Goal: Navigation & Orientation: Find specific page/section

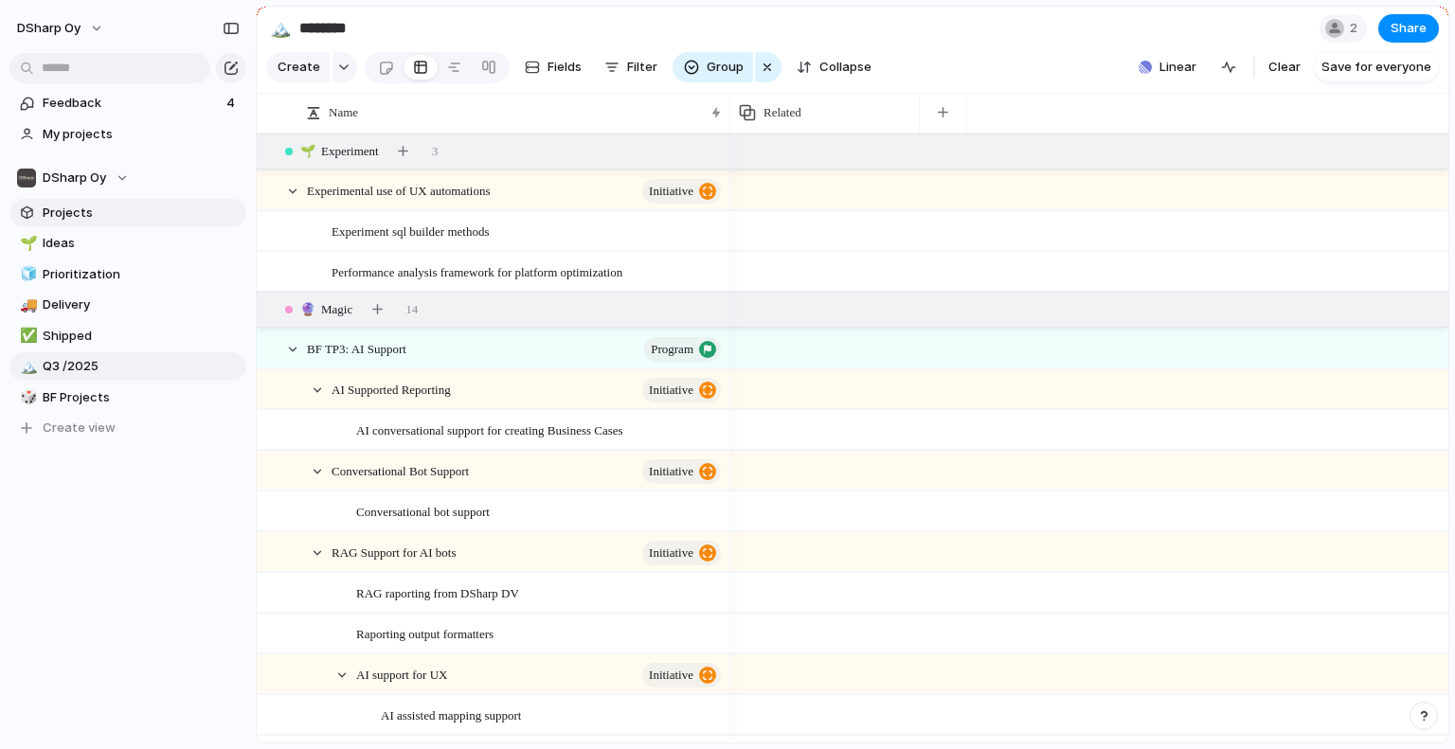
click at [81, 206] on span "Projects" at bounding box center [141, 213] width 197 height 19
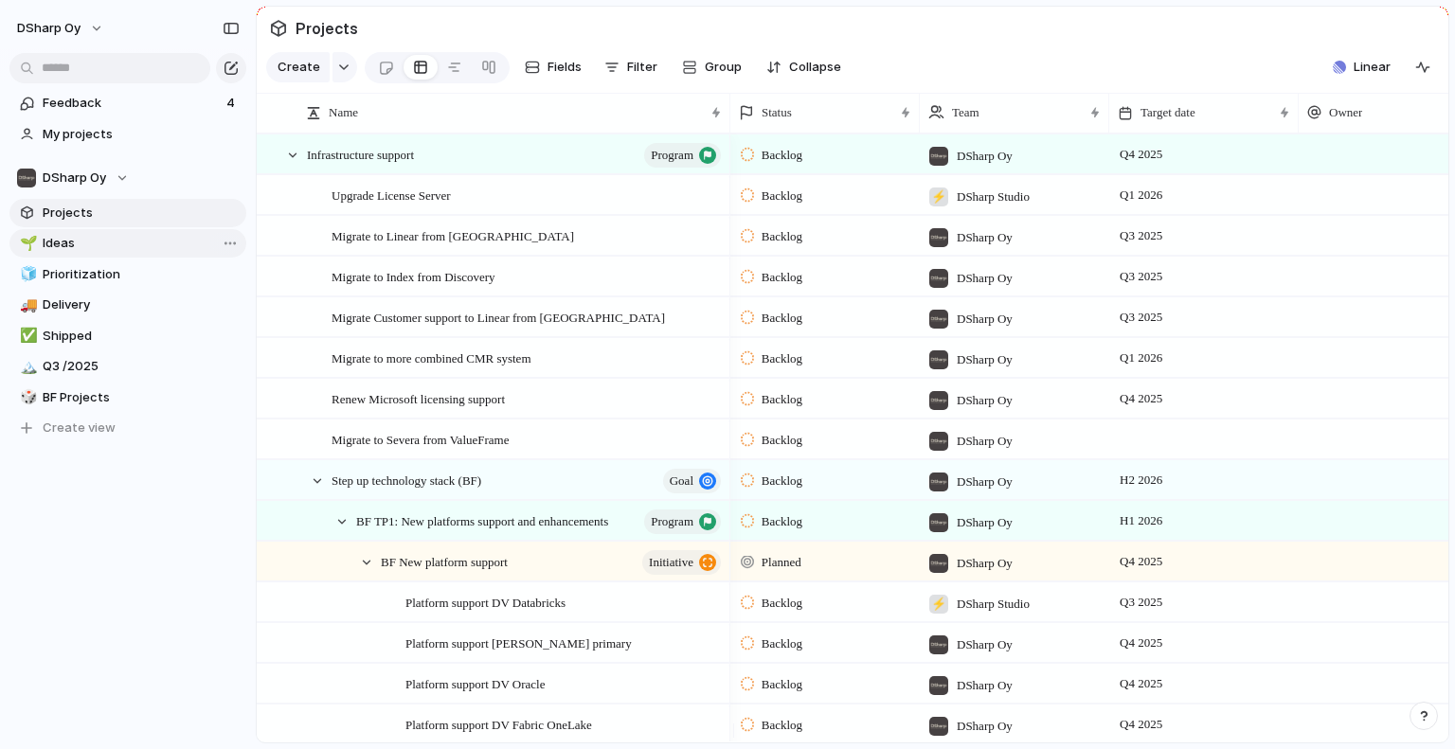
click at [59, 238] on span "Ideas" at bounding box center [141, 243] width 197 height 19
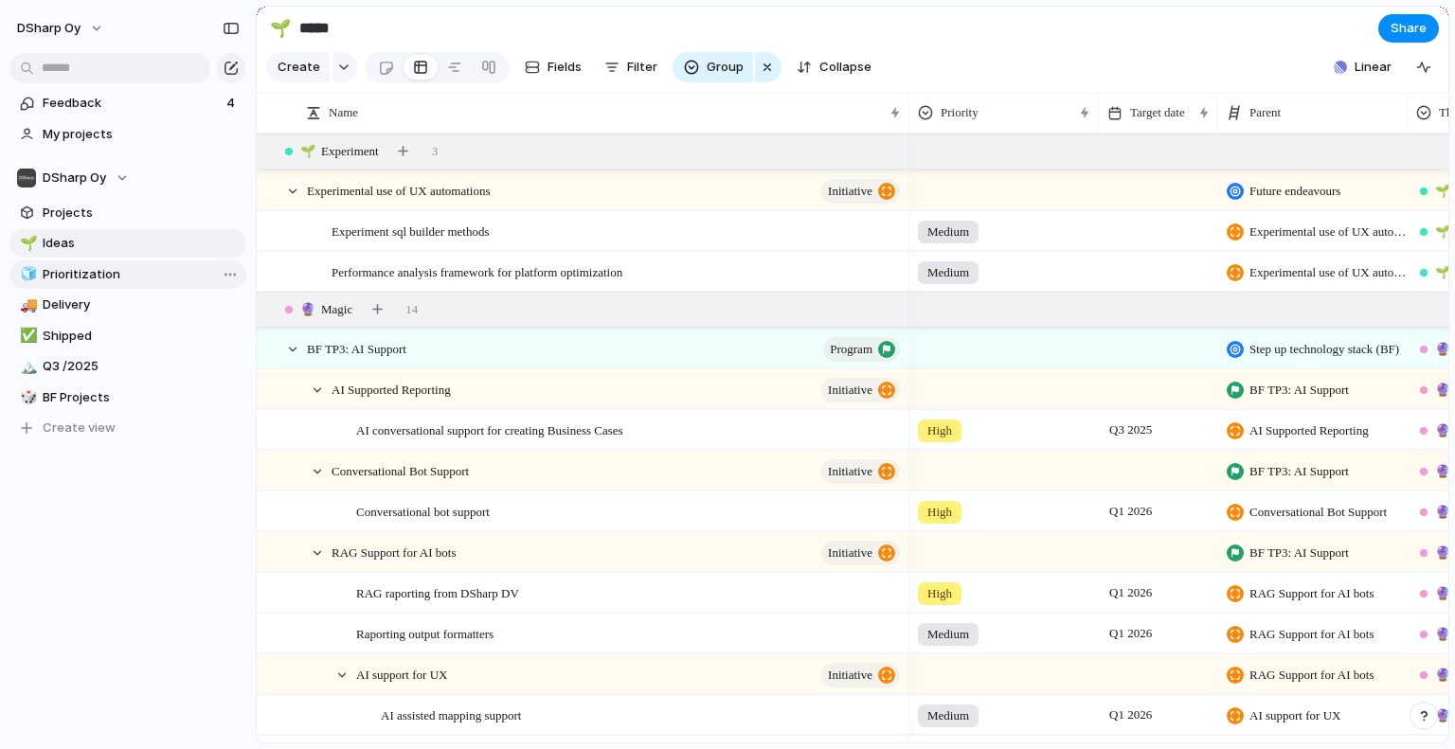
click at [54, 266] on span "Prioritization" at bounding box center [141, 274] width 197 height 19
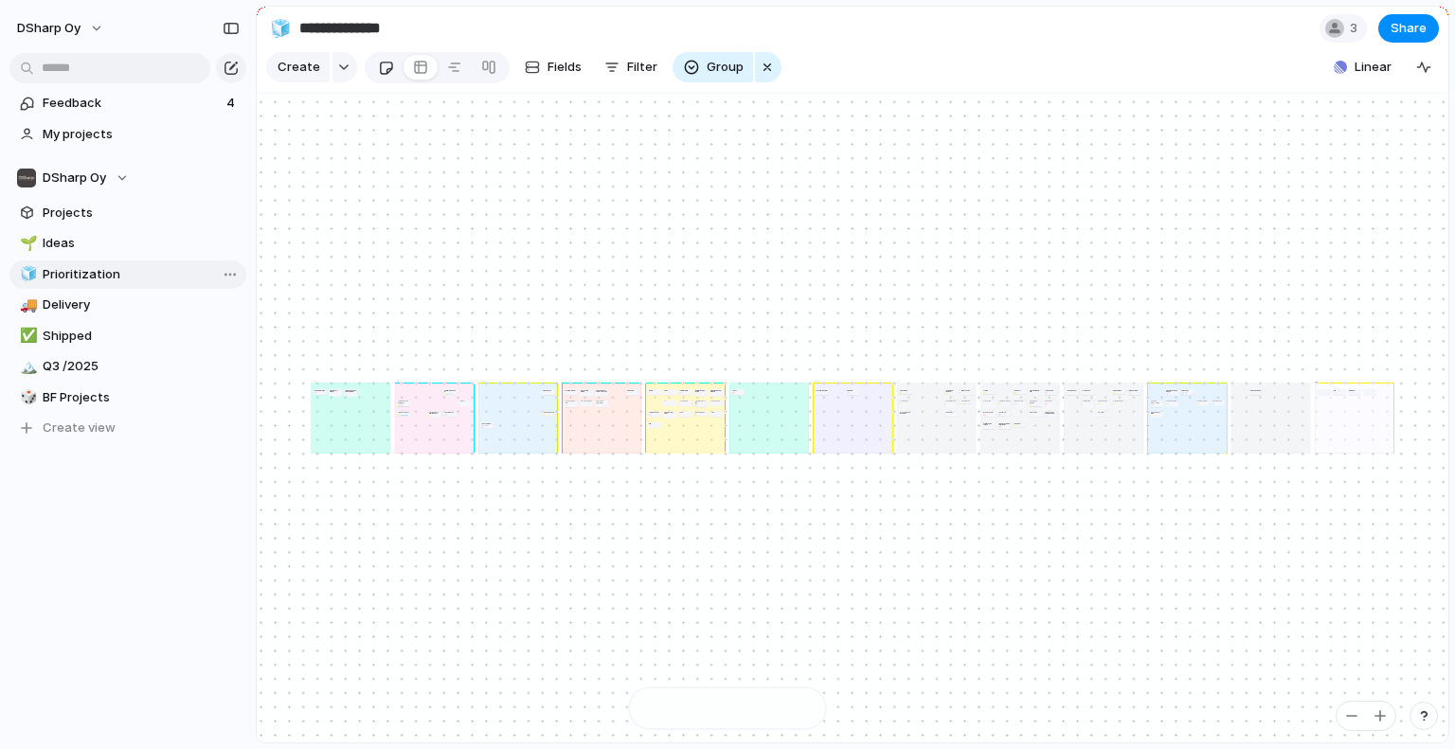
type input "**********"
click at [68, 130] on span "My projects" at bounding box center [141, 134] width 197 height 19
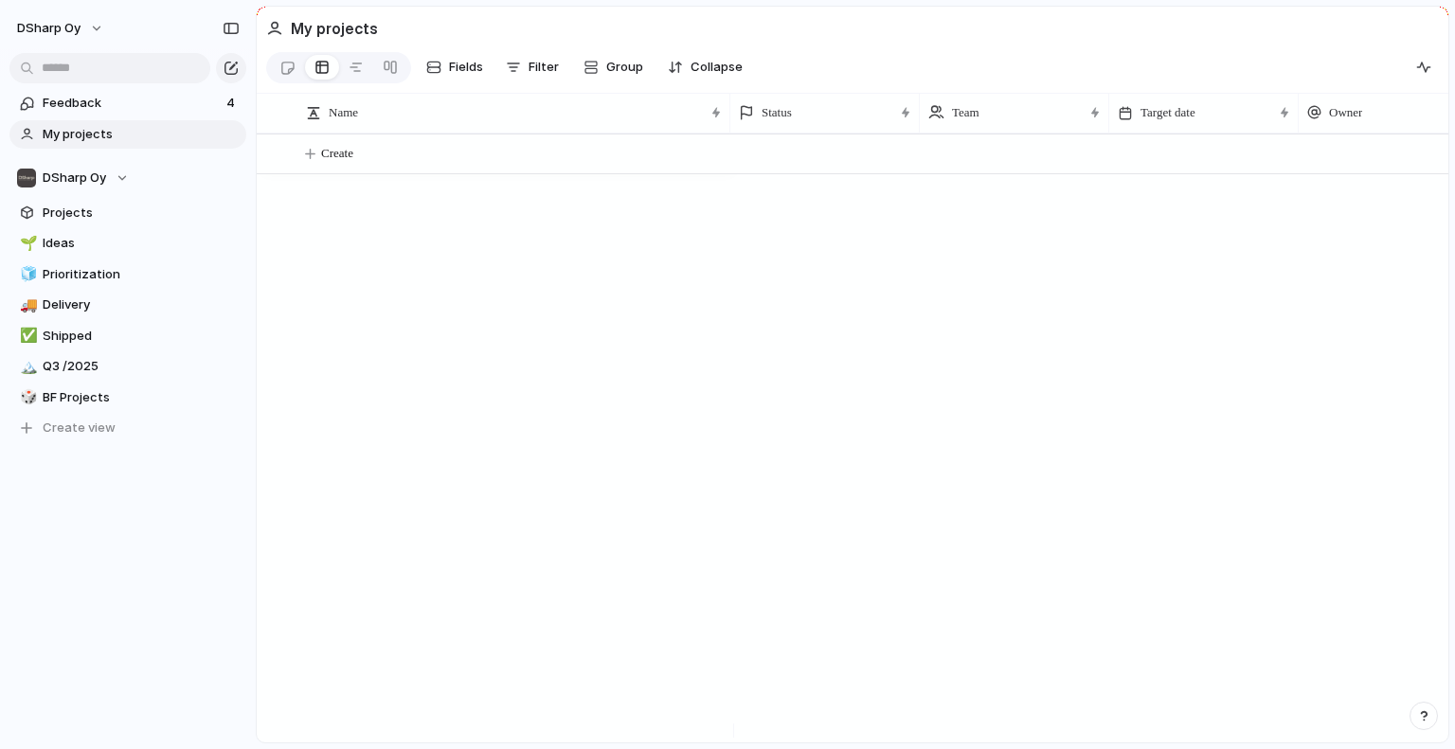
click at [84, 128] on span "My projects" at bounding box center [141, 134] width 197 height 19
click at [86, 99] on span "Feedback" at bounding box center [132, 103] width 178 height 19
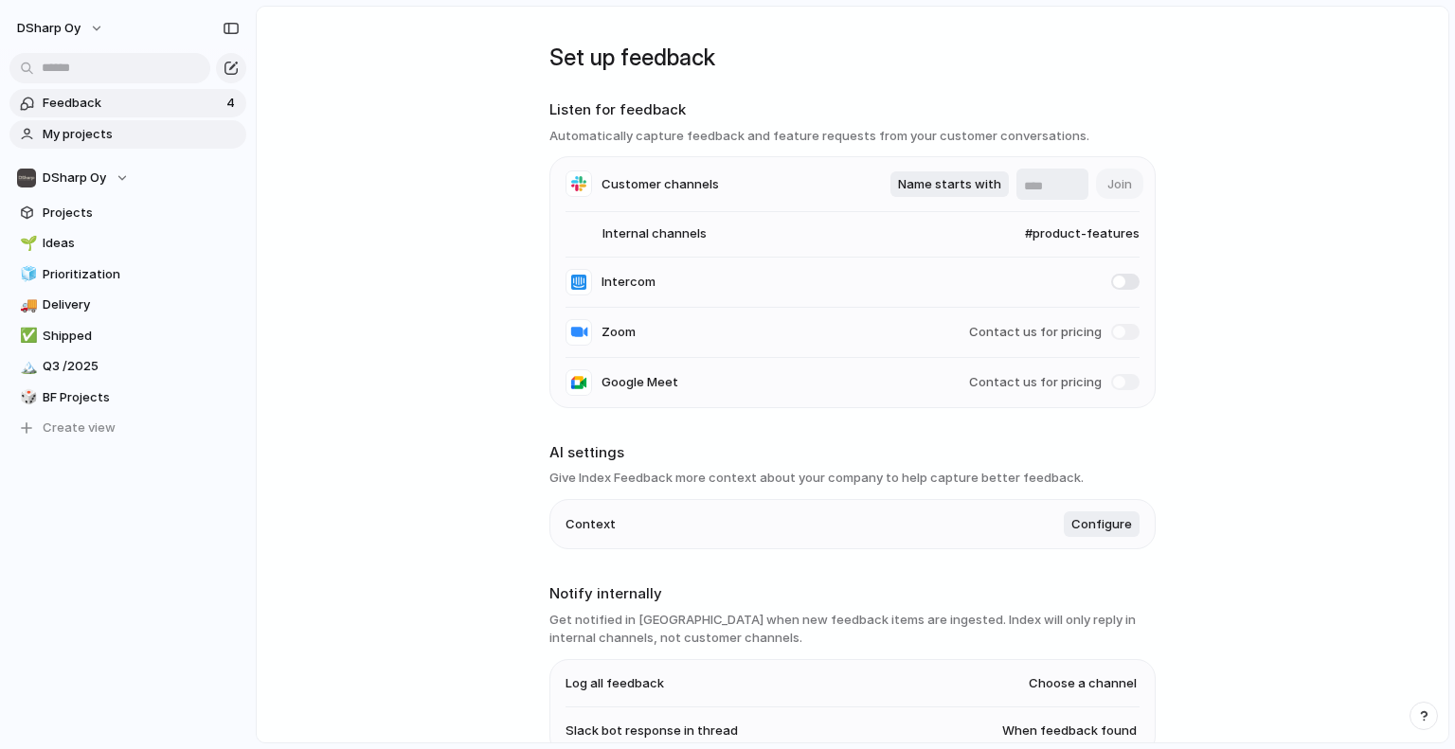
click at [76, 133] on span "My projects" at bounding box center [141, 134] width 197 height 19
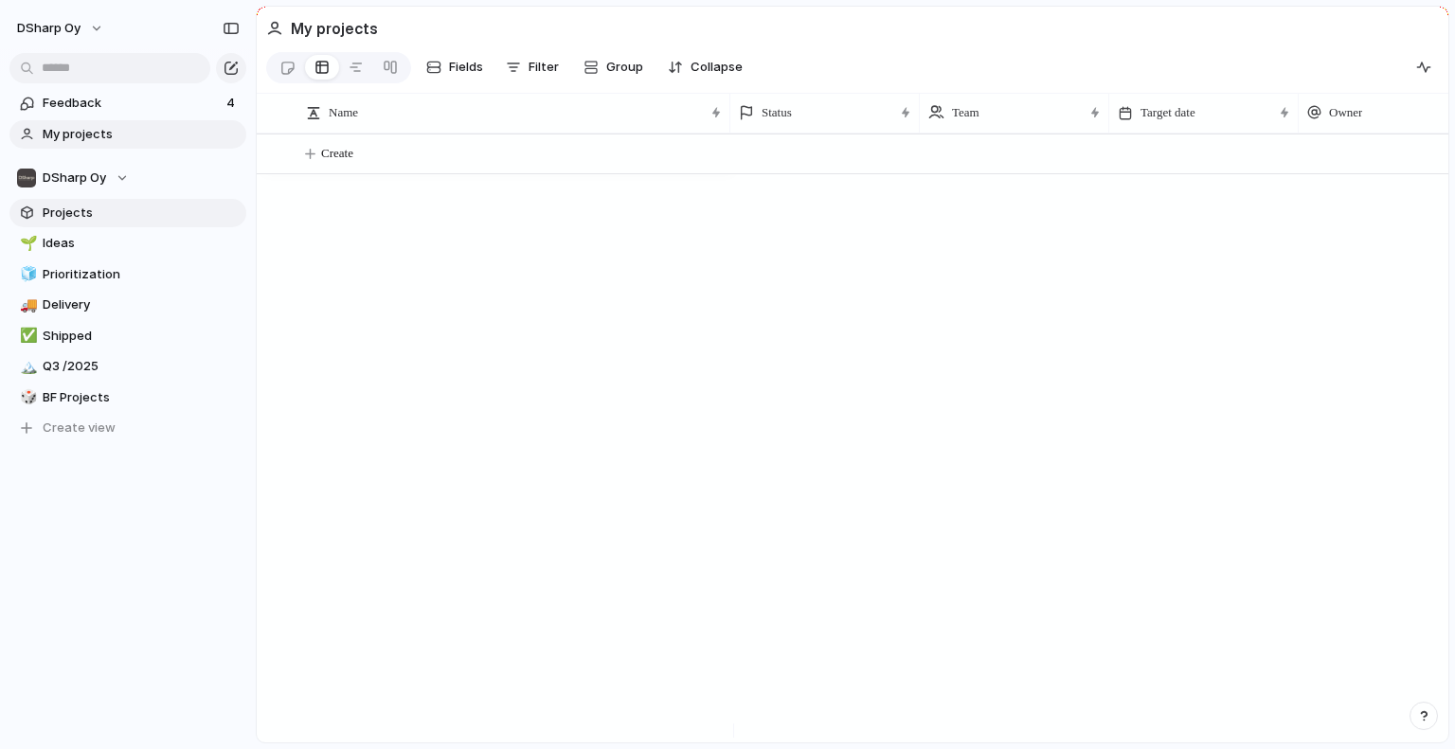
click at [76, 212] on span "Projects" at bounding box center [141, 213] width 197 height 19
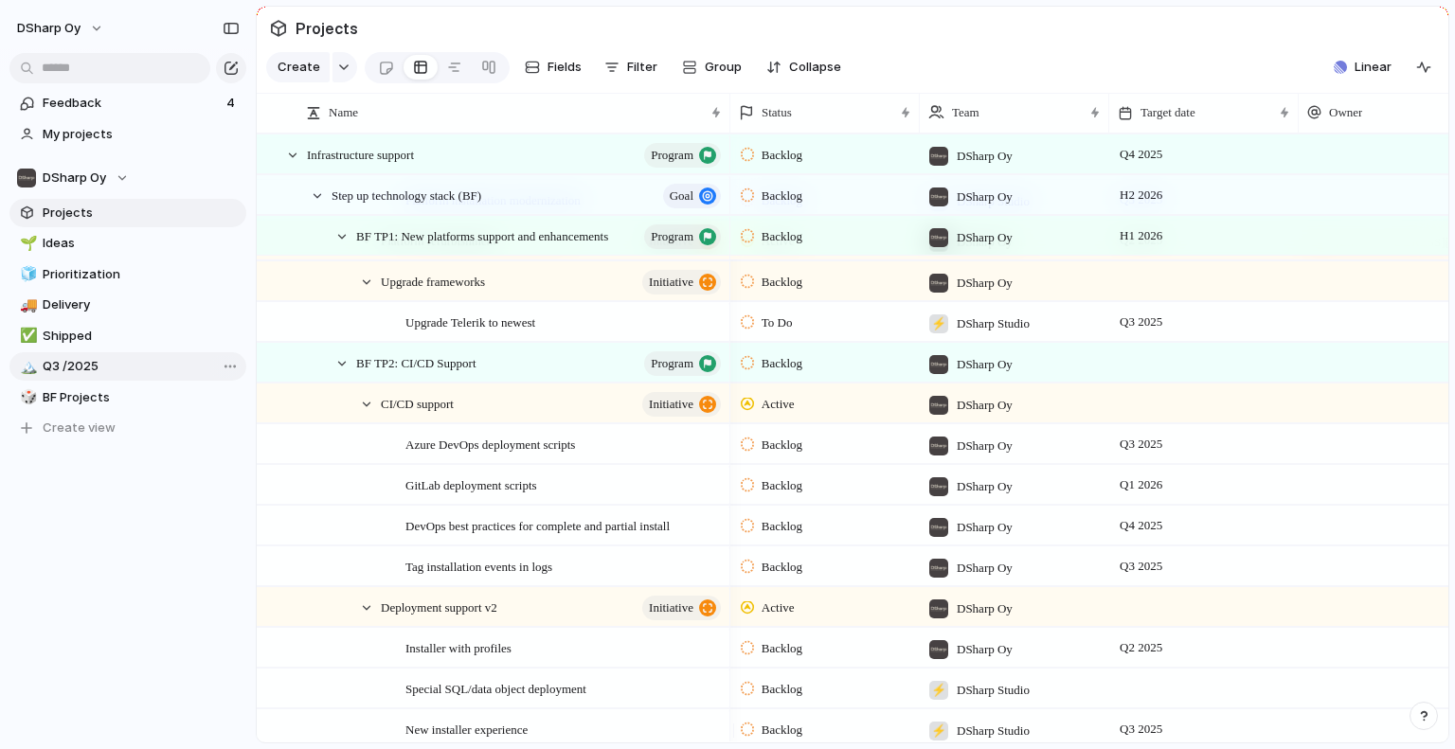
click at [87, 365] on span "Q3 /2025" at bounding box center [141, 366] width 197 height 19
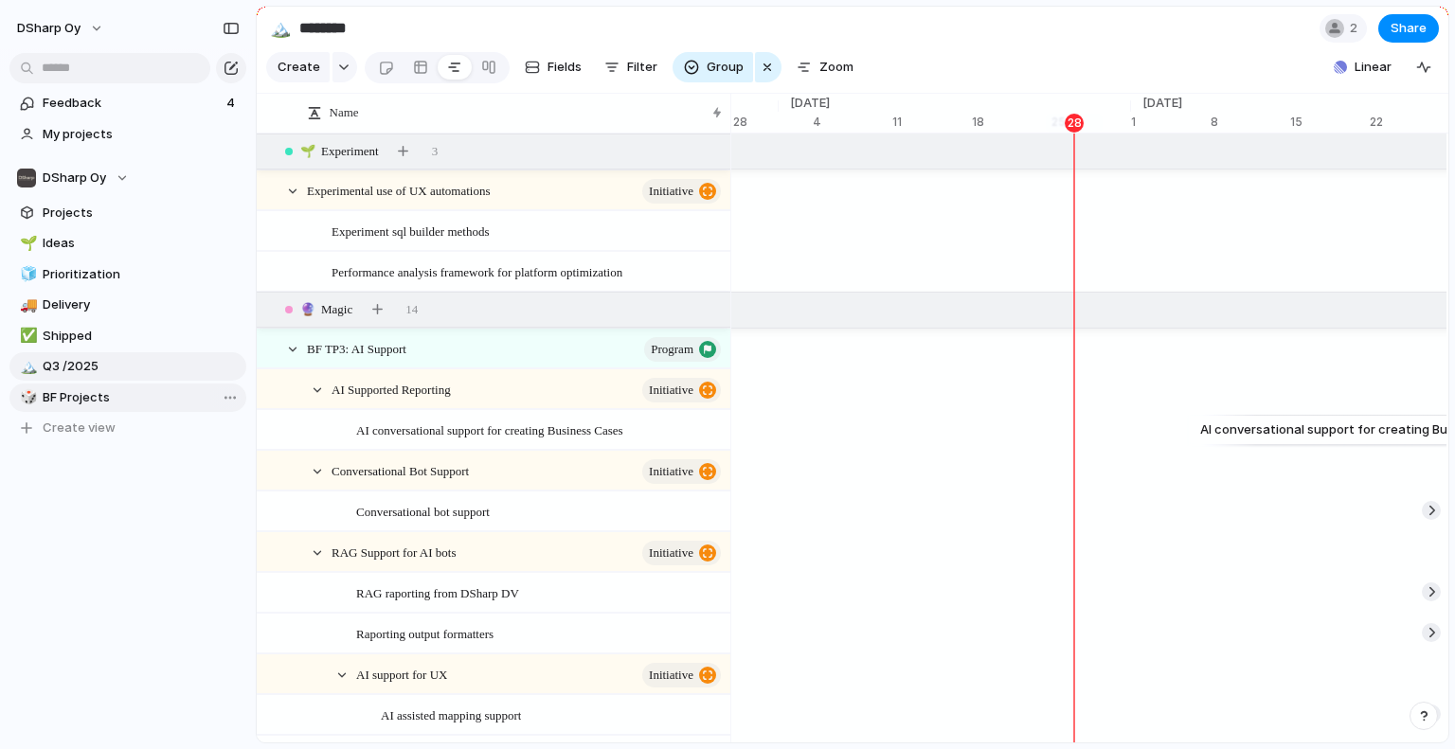
click at [75, 397] on span "BF Projects" at bounding box center [141, 397] width 197 height 19
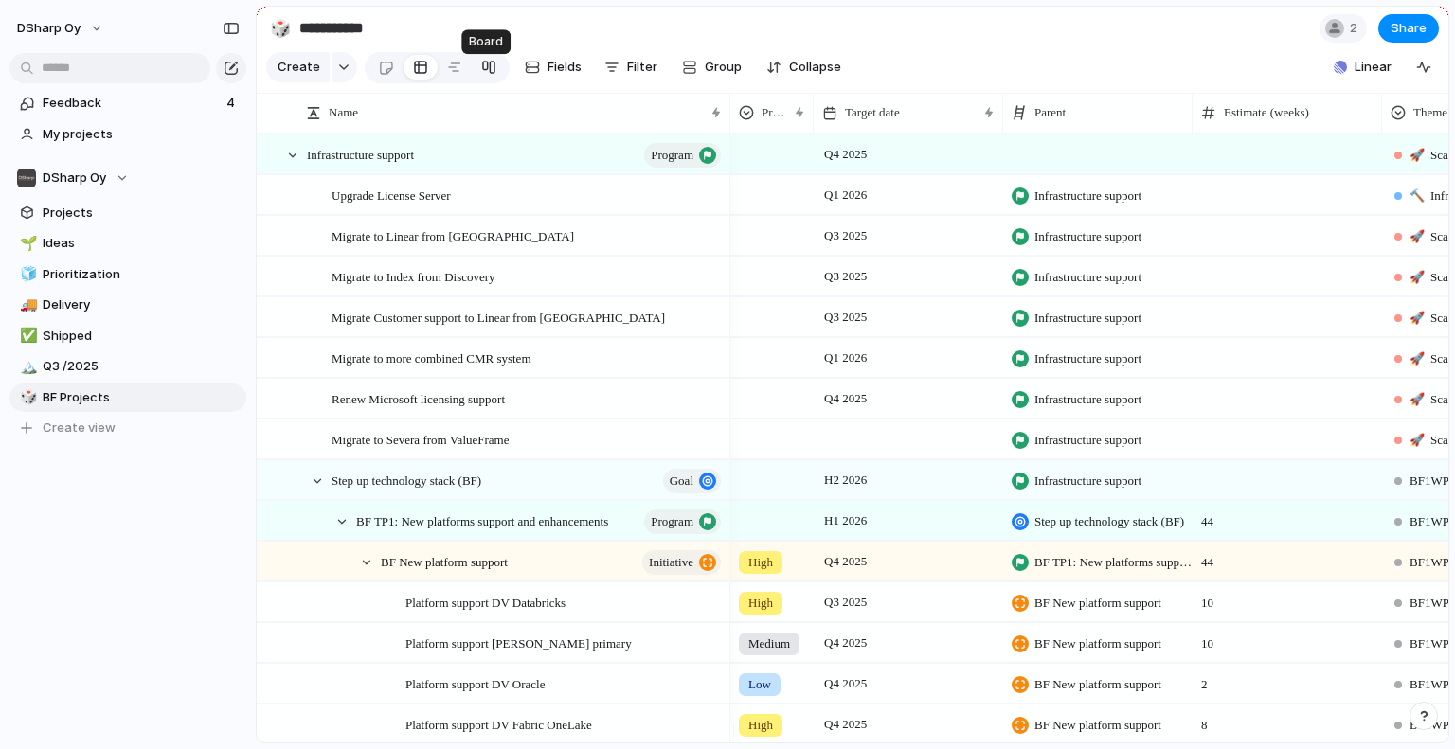
click at [491, 81] on div at bounding box center [488, 67] width 15 height 30
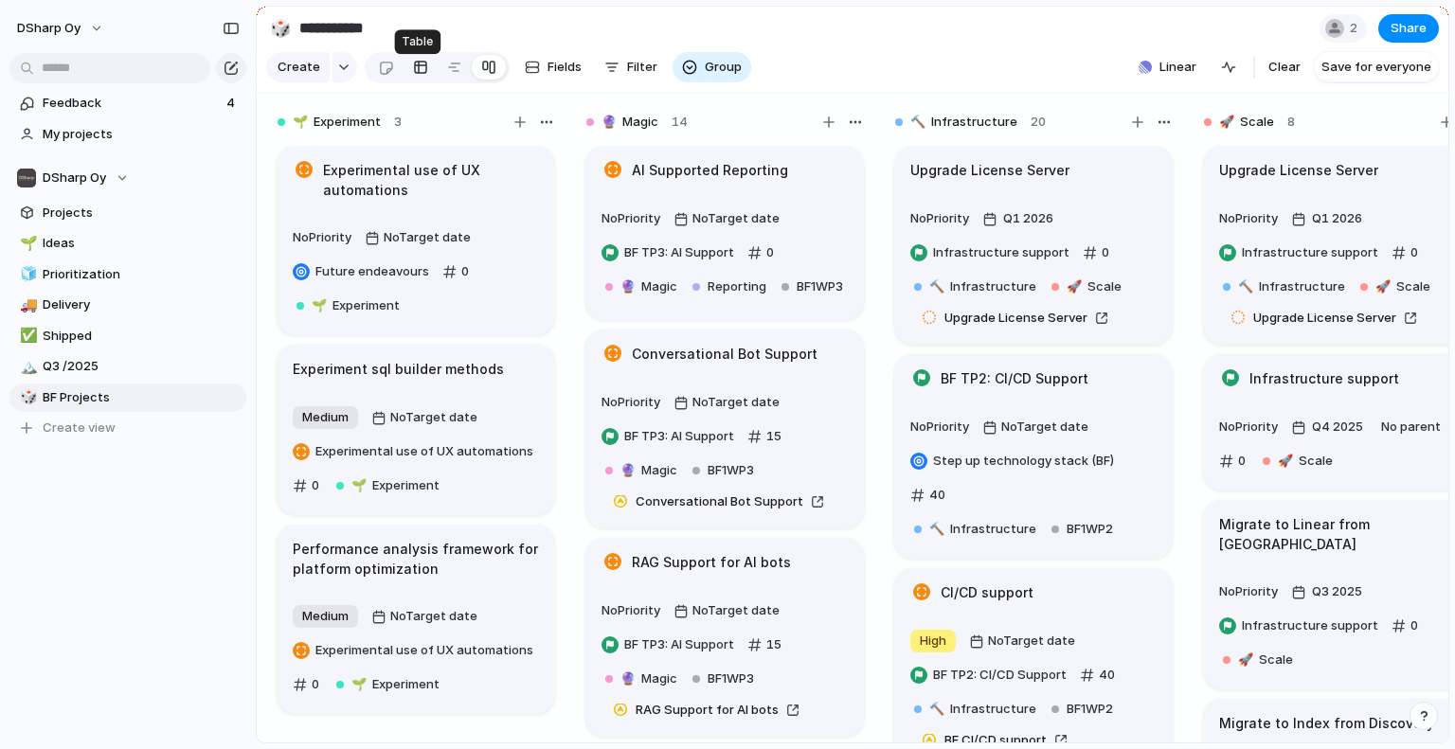
click at [416, 81] on div at bounding box center [420, 67] width 15 height 30
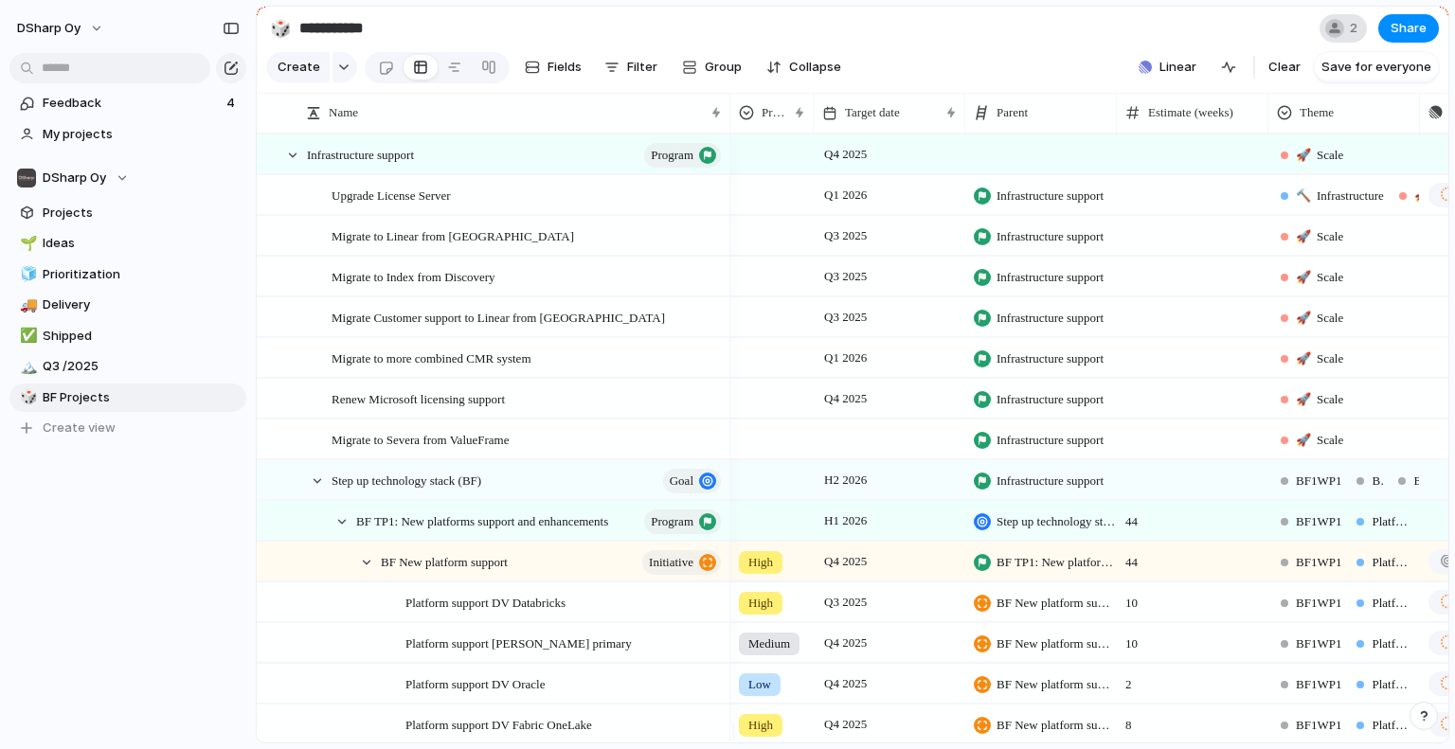
click at [1355, 30] on span "2" at bounding box center [1356, 28] width 13 height 19
click at [73, 368] on span "Q3 /2025" at bounding box center [141, 366] width 197 height 19
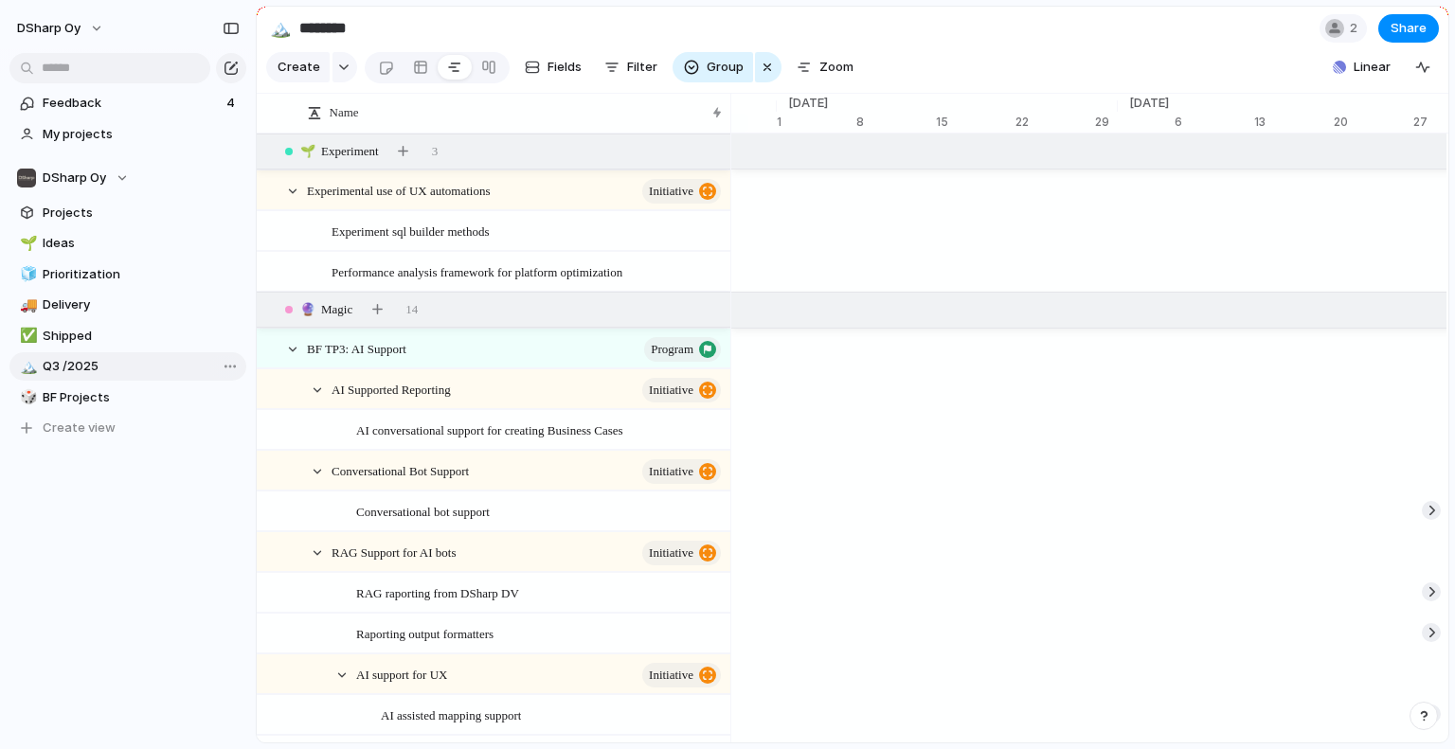
scroll to position [0, 12765]
click at [73, 333] on span "Shipped" at bounding box center [141, 336] width 197 height 19
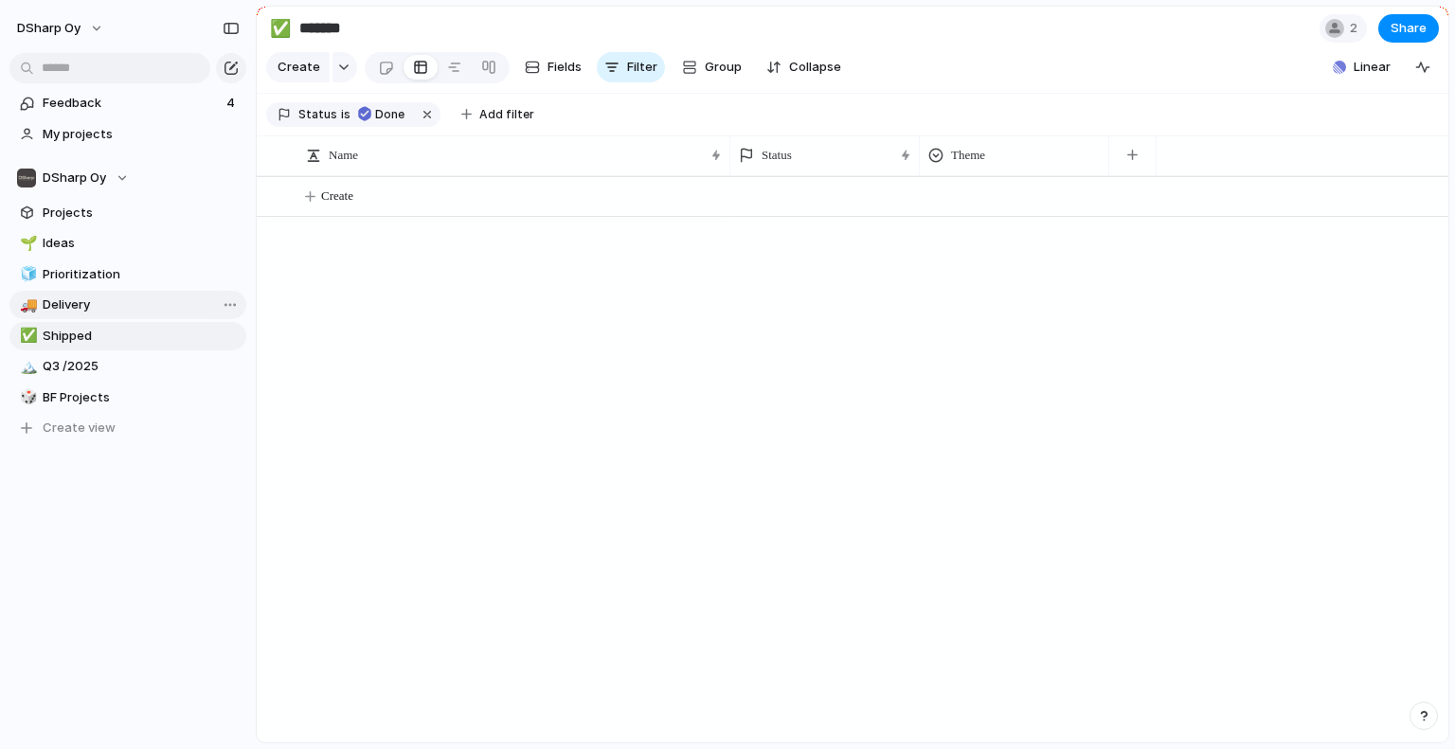
click at [76, 308] on span "Delivery" at bounding box center [141, 305] width 197 height 19
click at [77, 272] on span "Prioritization" at bounding box center [141, 274] width 197 height 19
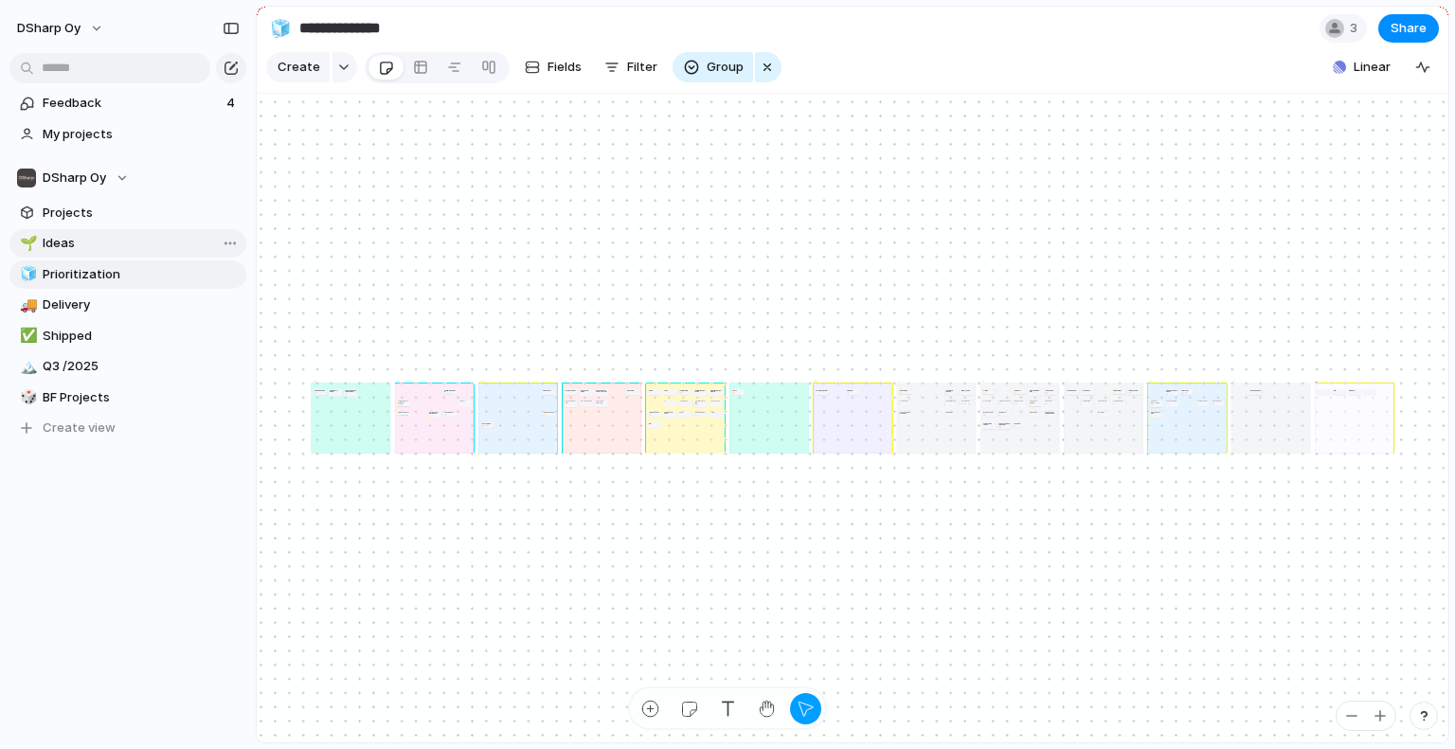
click at [65, 240] on span "Ideas" at bounding box center [141, 243] width 197 height 19
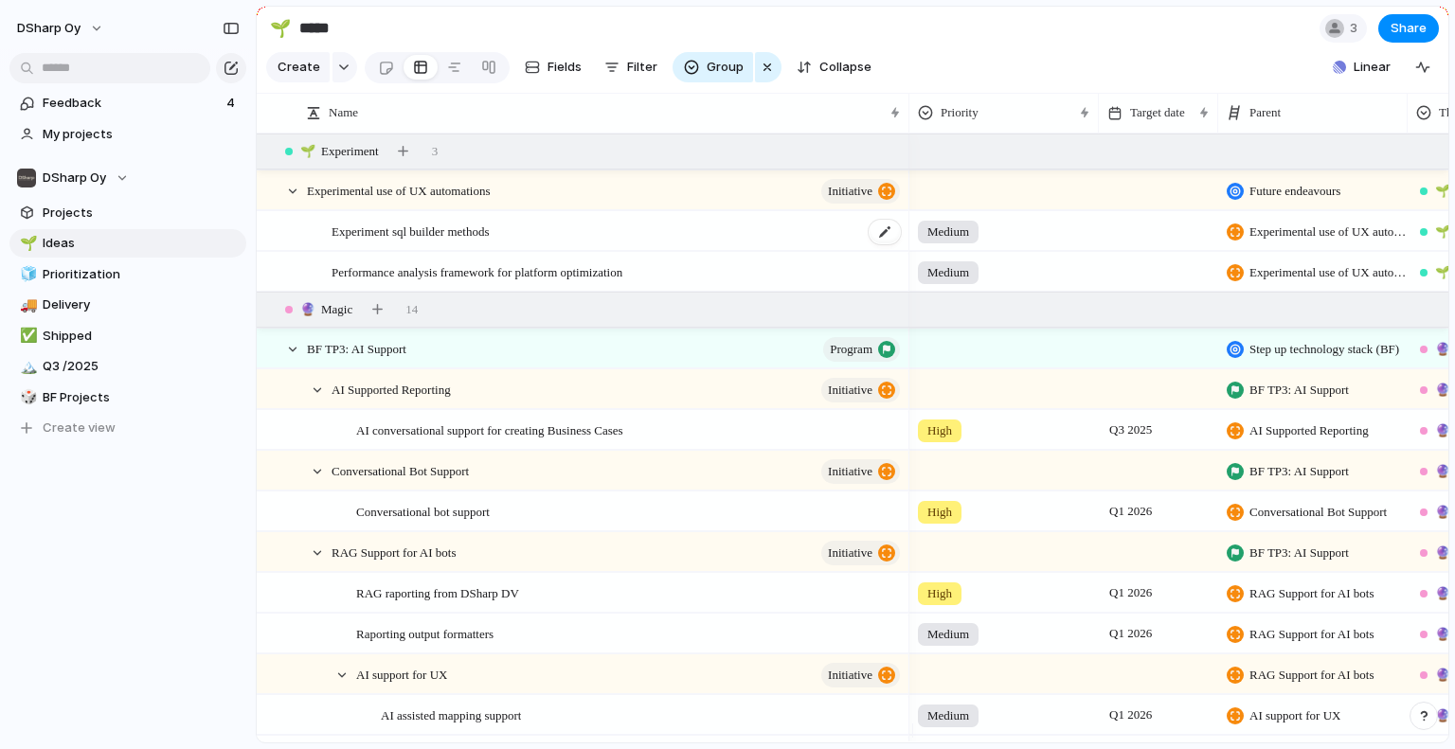
click at [444, 242] on span "Experiment sql builder methods" at bounding box center [410, 231] width 157 height 22
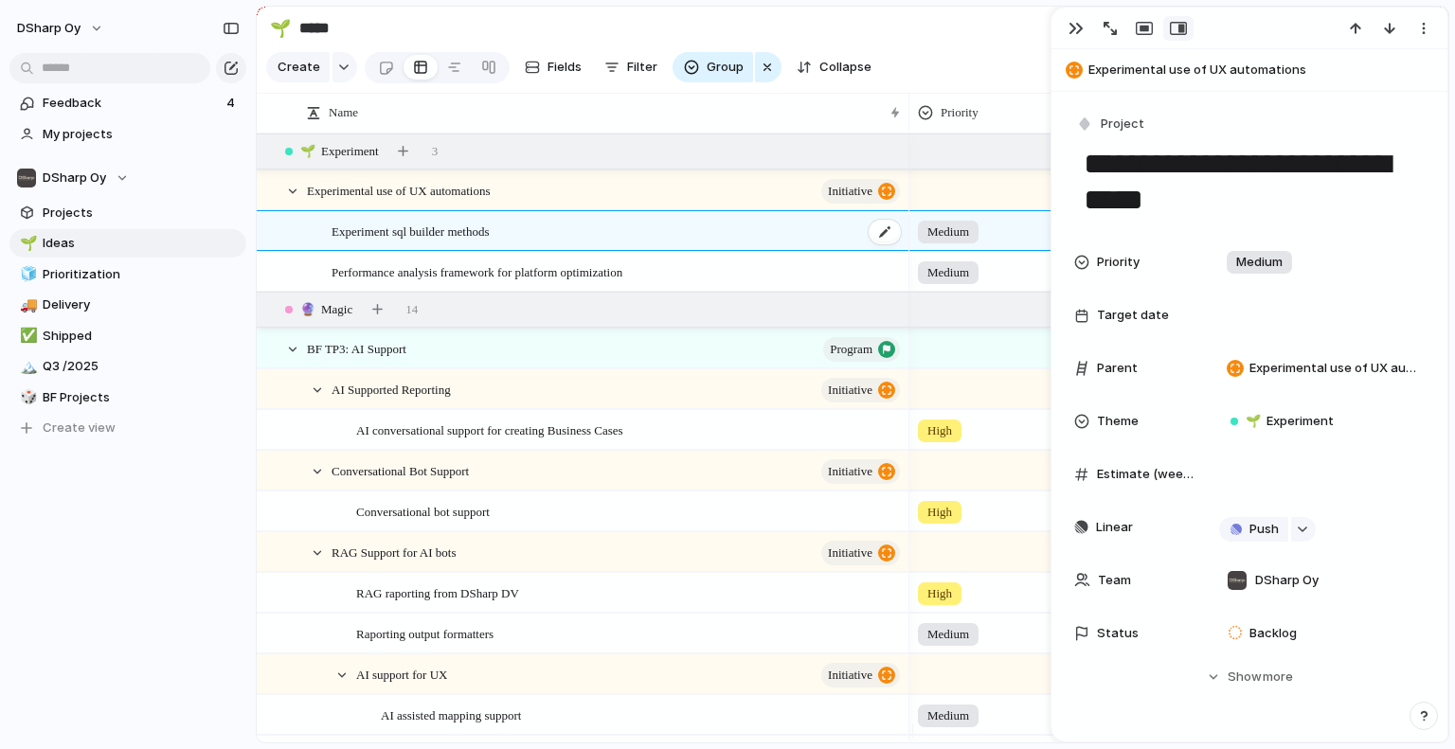
click at [447, 229] on div "Experiment sql builder methods" at bounding box center [617, 231] width 571 height 39
click at [570, 247] on div "Experiment sql builder methods" at bounding box center [617, 231] width 571 height 39
click at [1066, 31] on button "button" at bounding box center [1076, 28] width 30 height 25
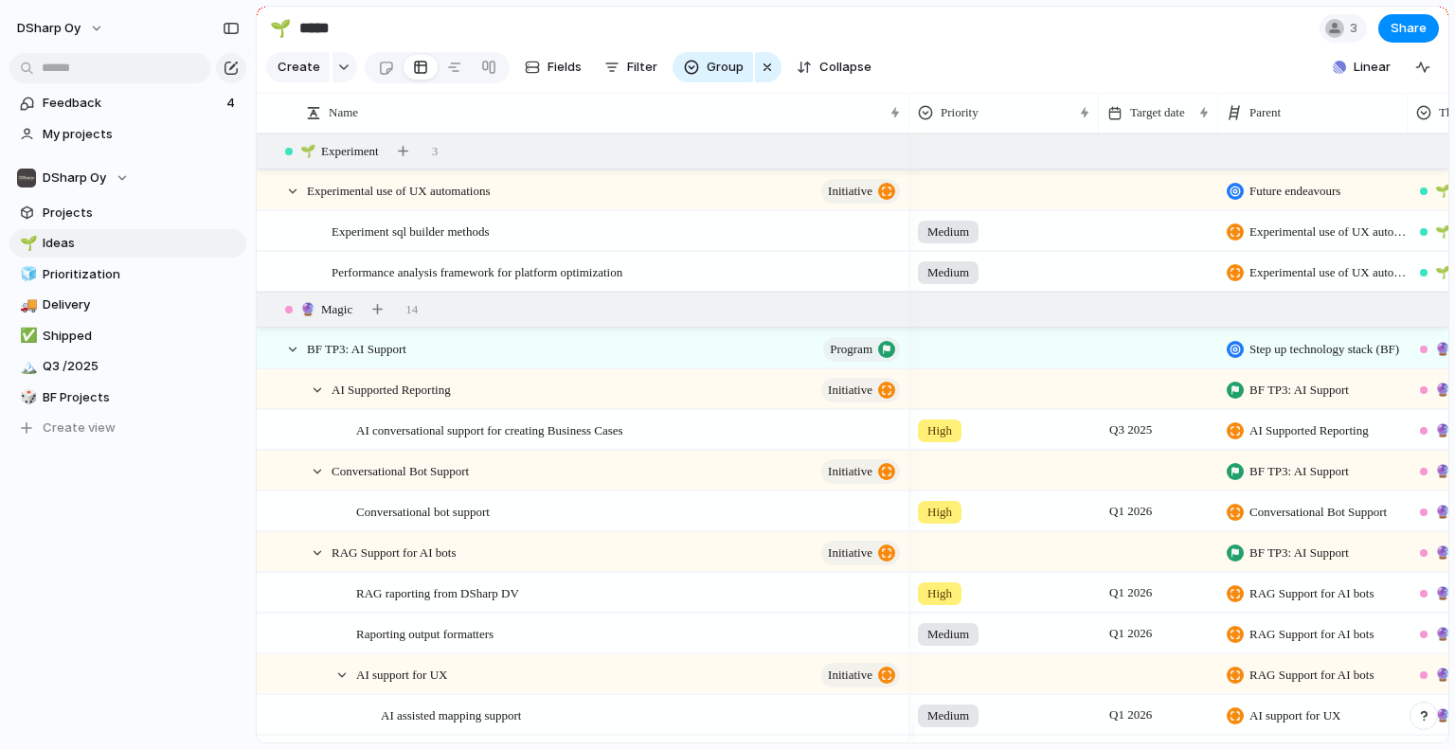
click at [1368, 242] on span "Experimental use of UX automations" at bounding box center [1327, 232] width 157 height 19
click at [94, 312] on span "Delivery" at bounding box center [141, 305] width 197 height 19
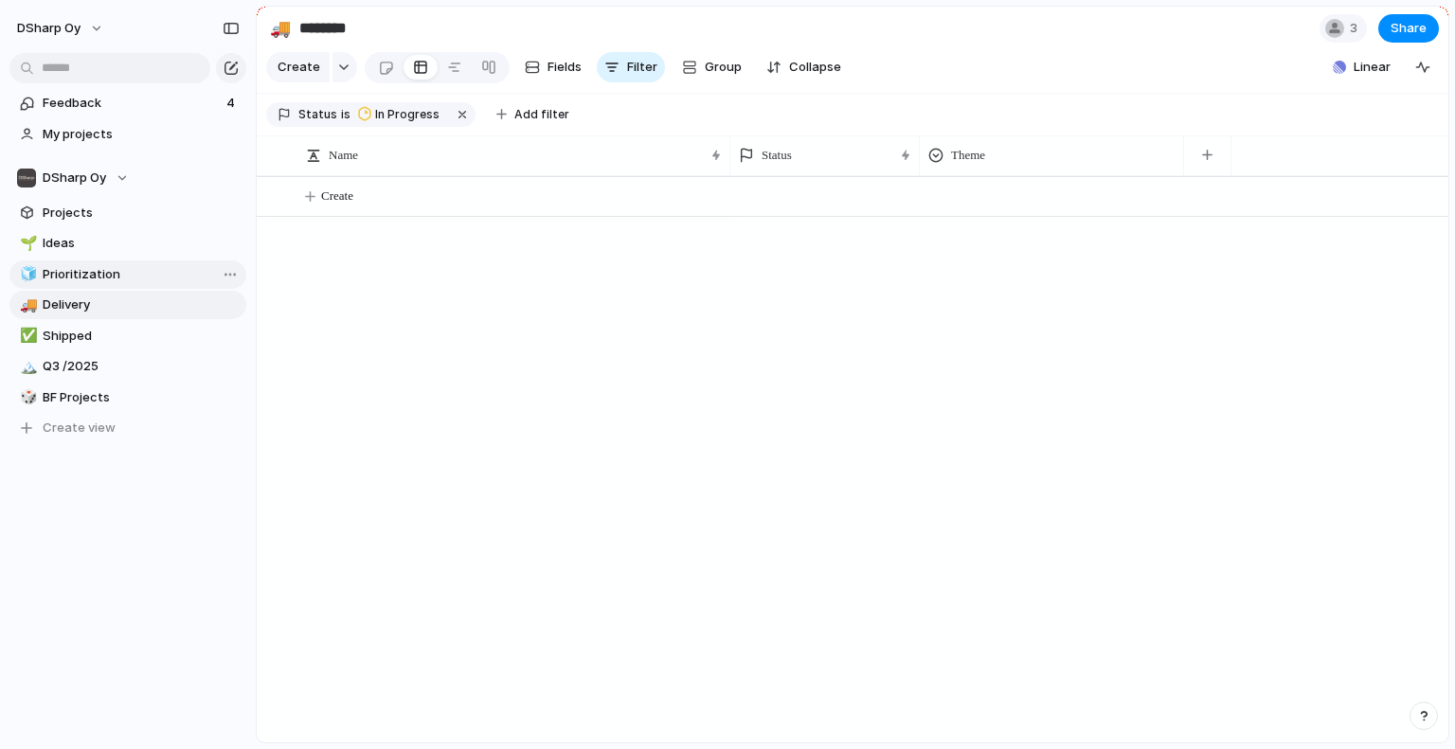
click at [83, 267] on span "Prioritization" at bounding box center [141, 274] width 197 height 19
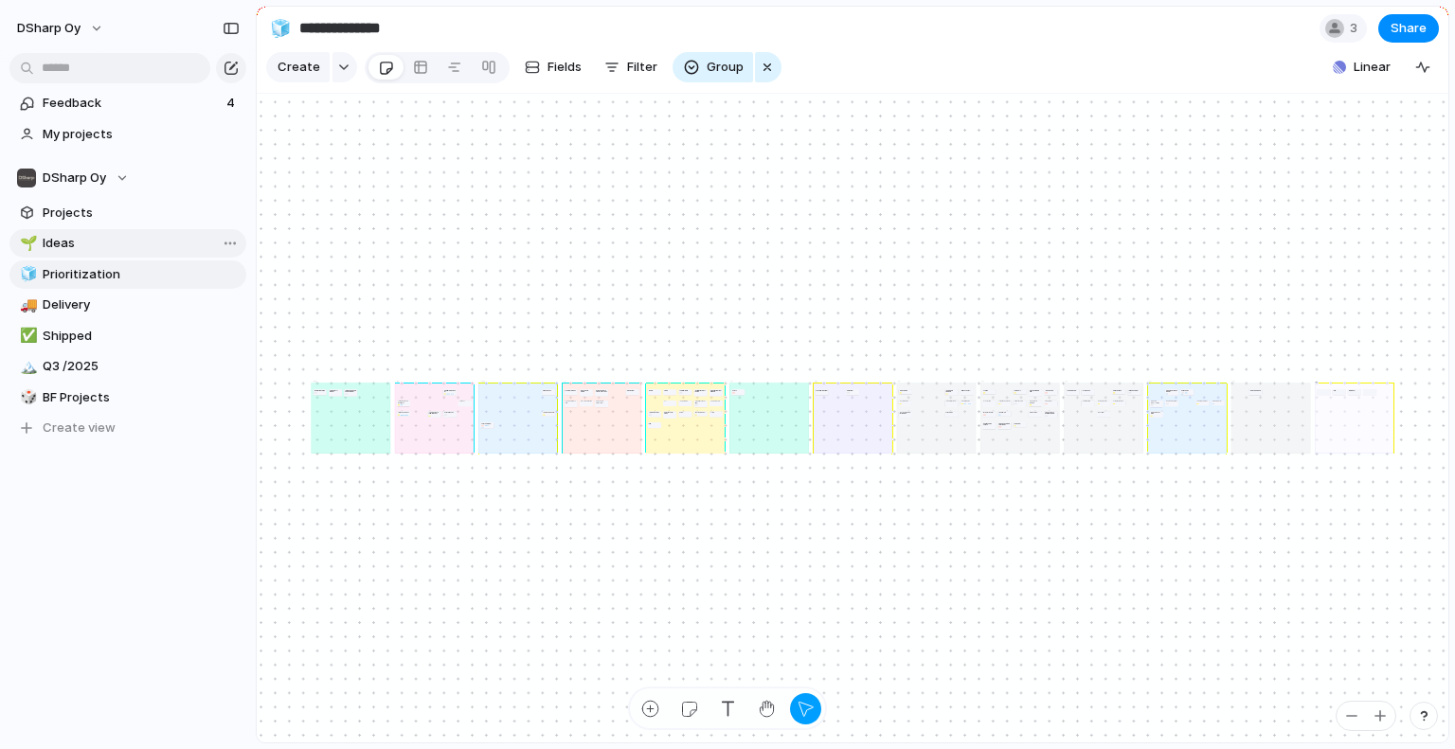
click at [73, 240] on span "Ideas" at bounding box center [141, 243] width 197 height 19
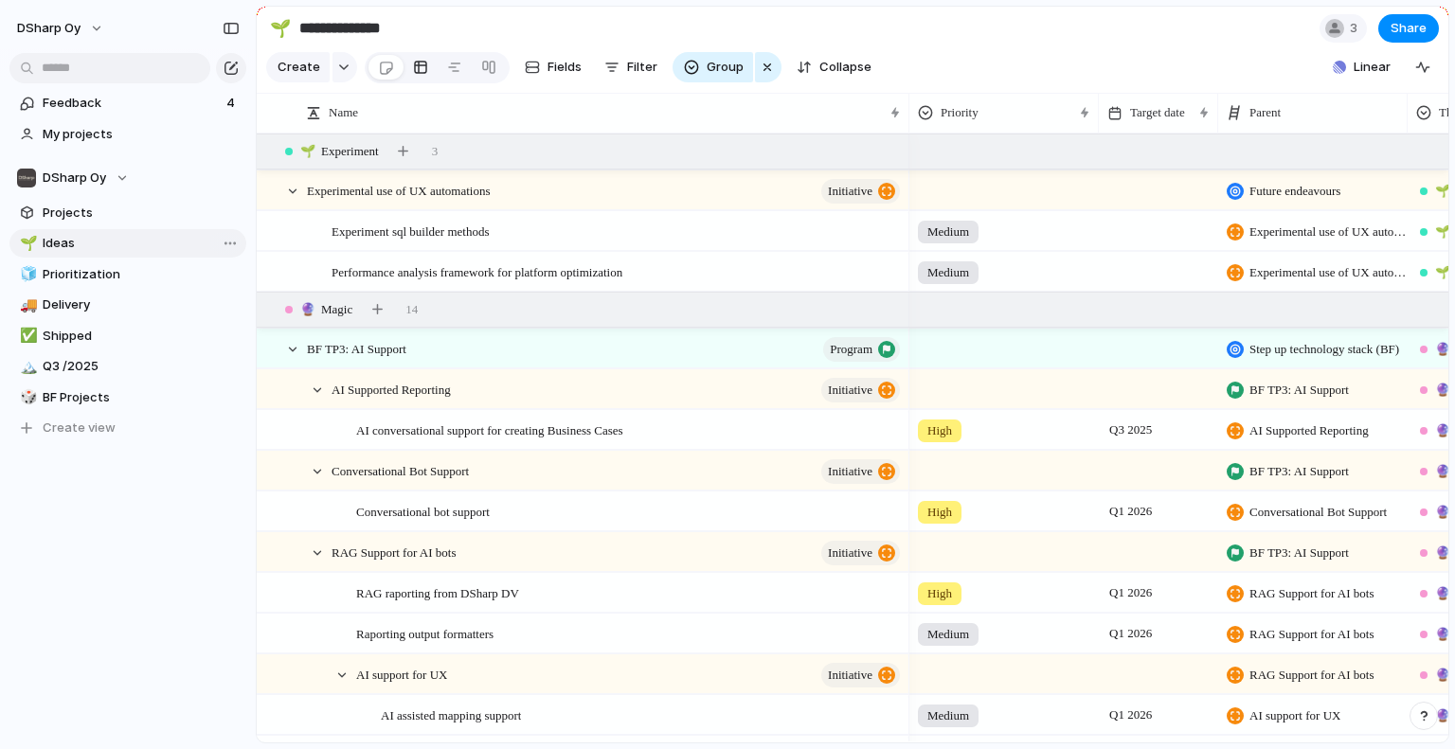
type input "*****"
click at [66, 210] on span "Projects" at bounding box center [141, 213] width 197 height 19
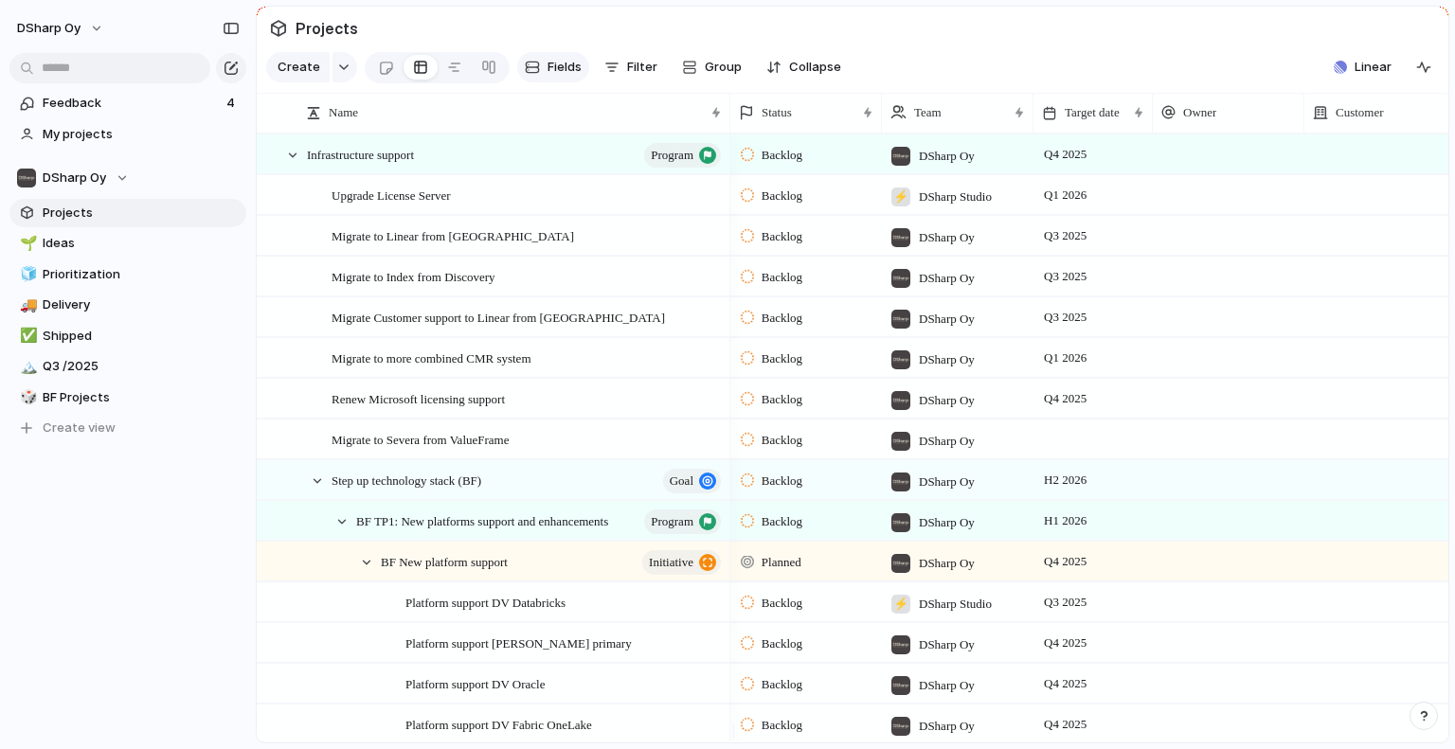
click at [559, 75] on span "Fields" at bounding box center [565, 67] width 34 height 19
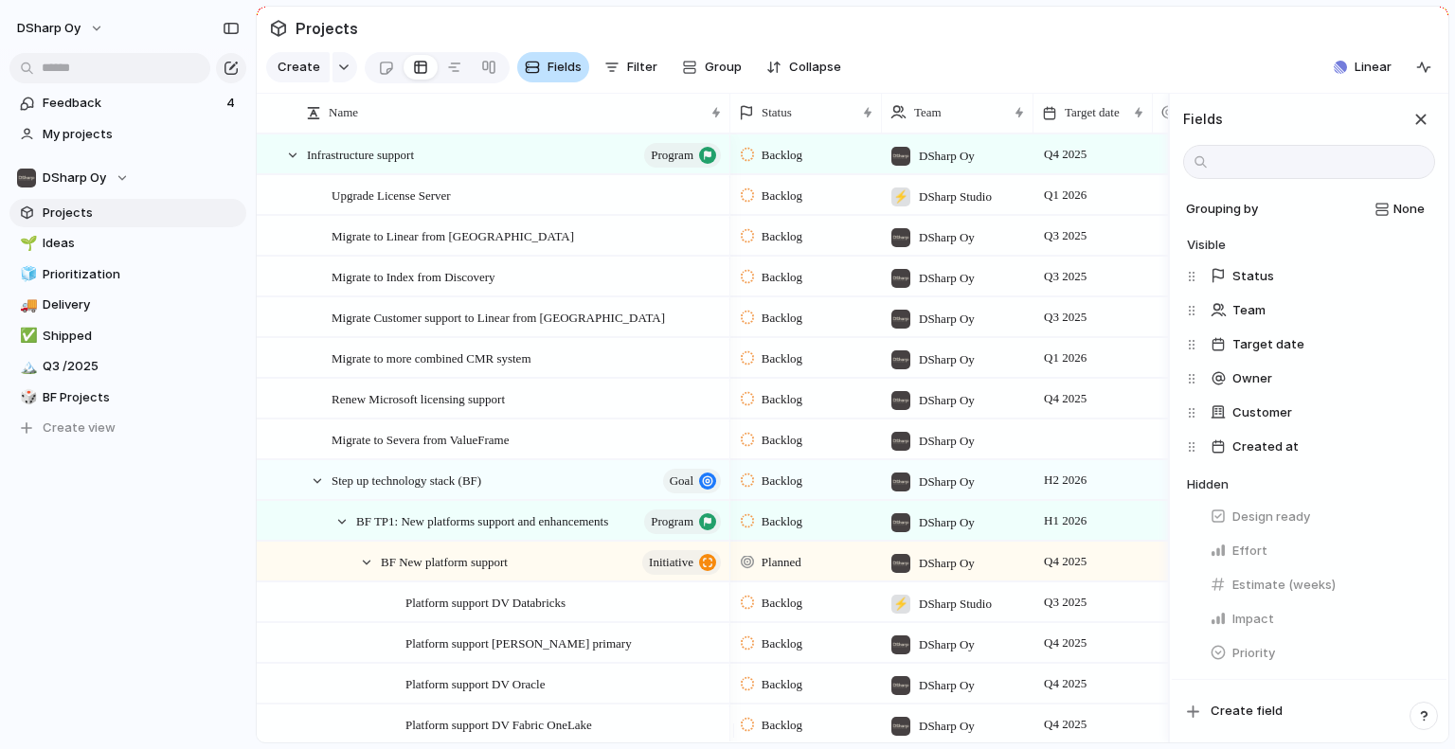
click at [559, 75] on span "Fields" at bounding box center [565, 67] width 34 height 19
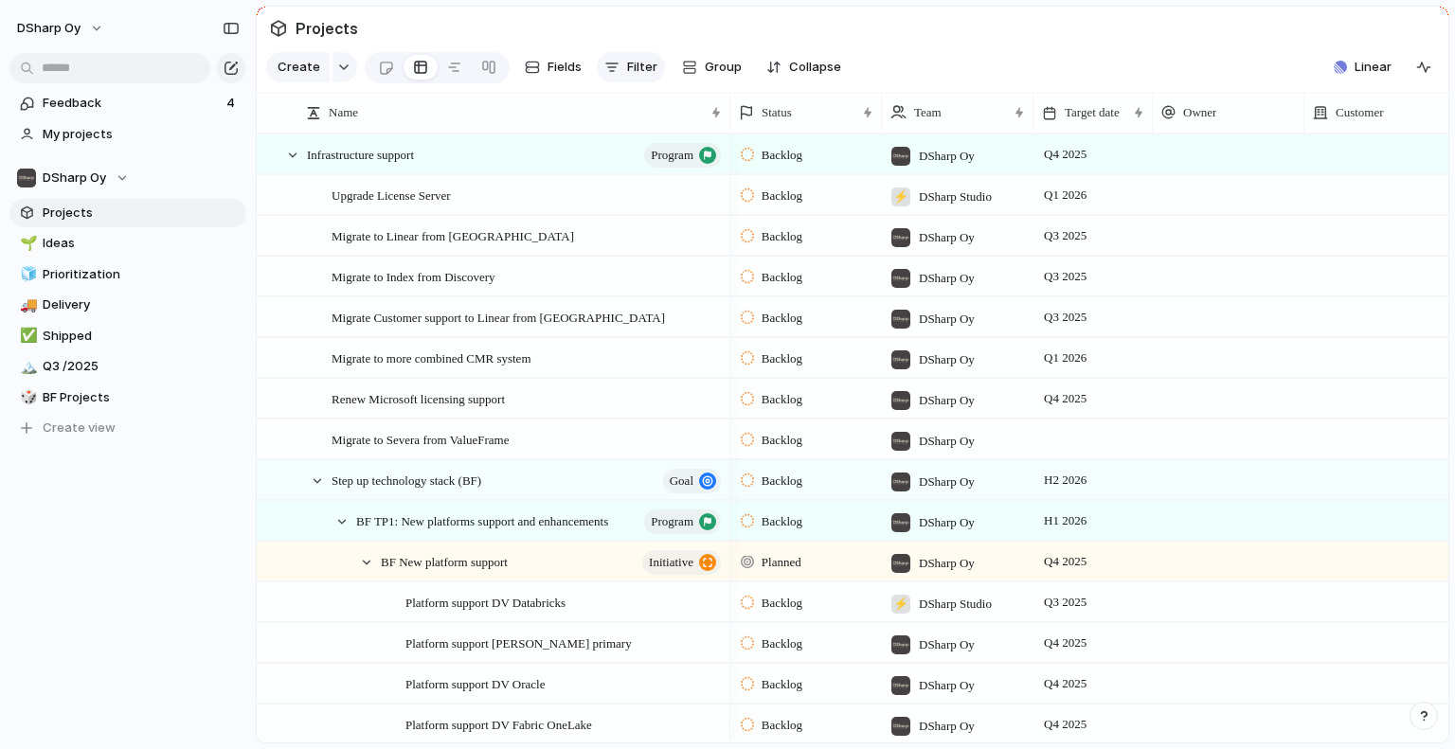
click at [617, 72] on button "Filter" at bounding box center [631, 67] width 68 height 30
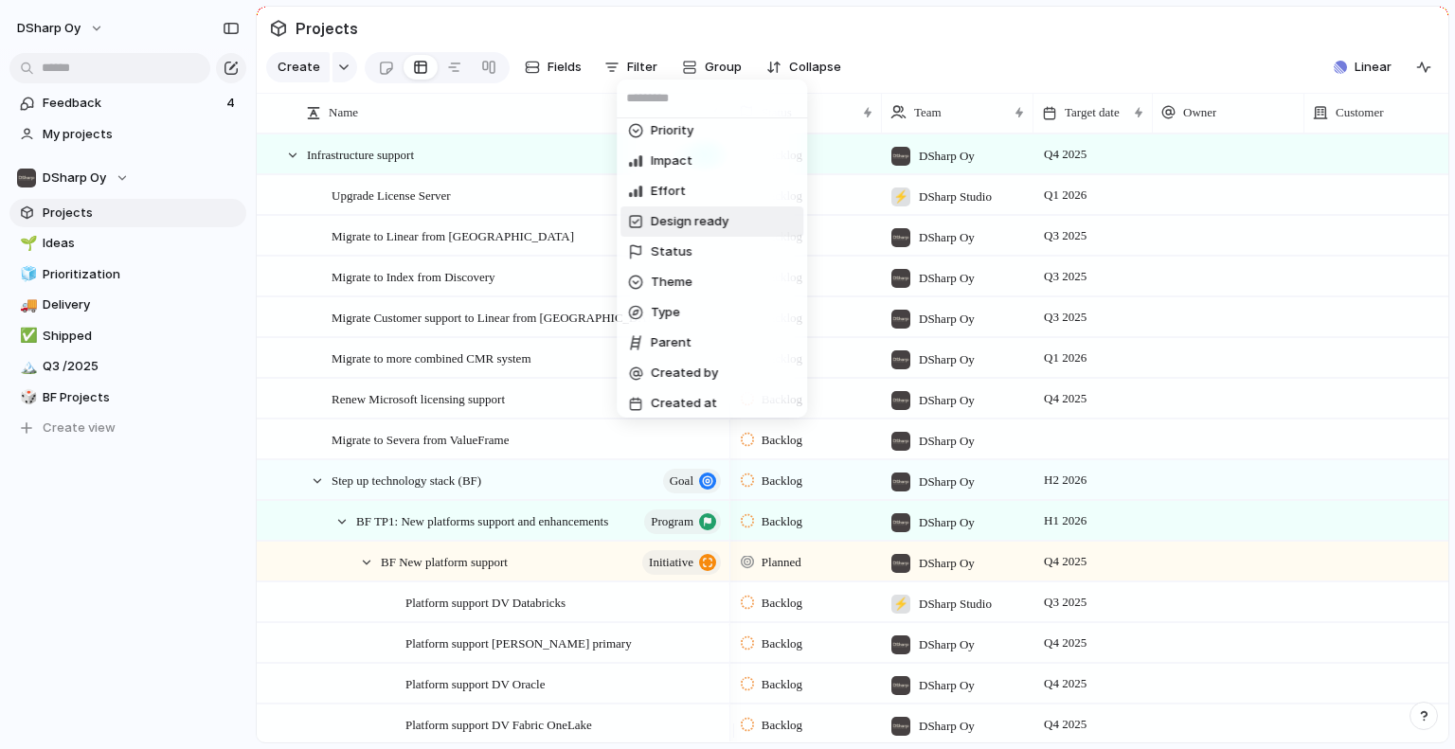
scroll to position [225, 0]
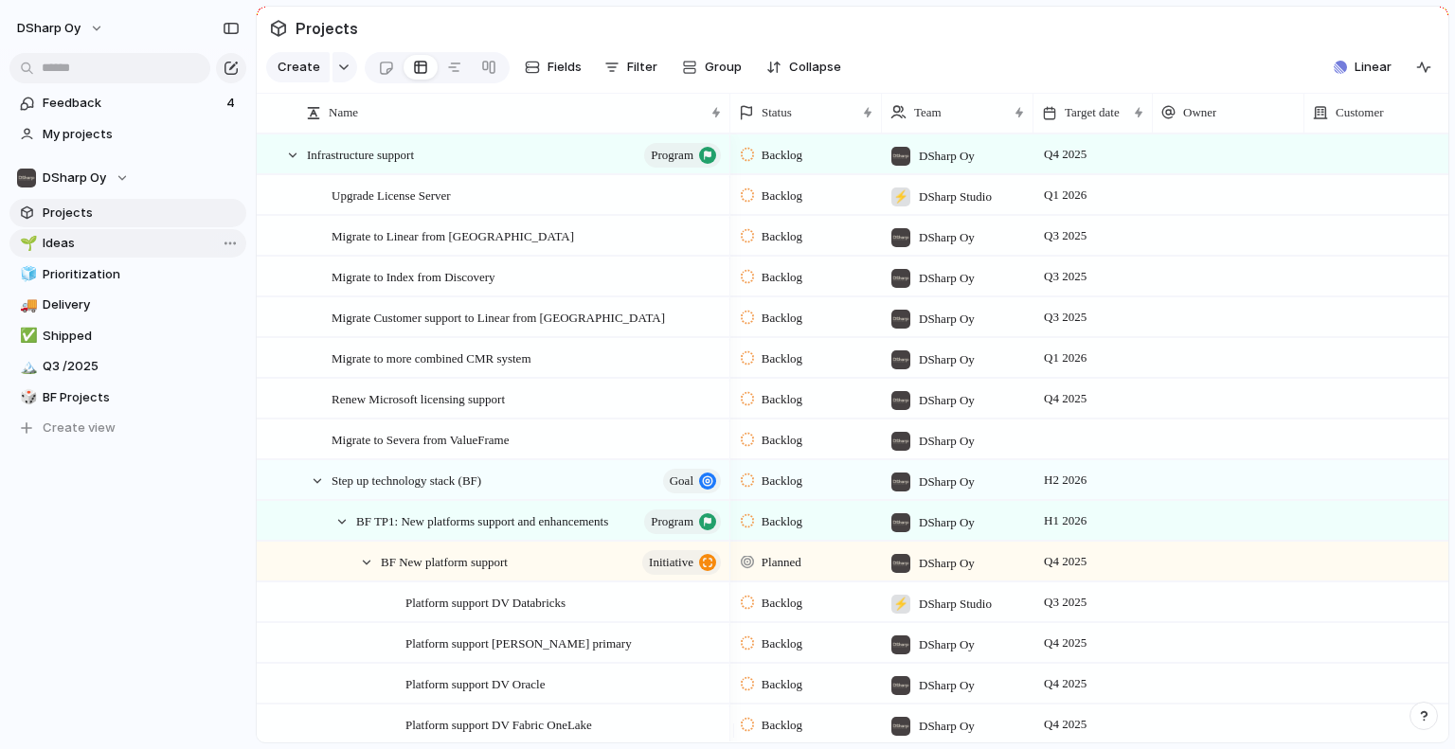
click at [78, 246] on span "Ideas" at bounding box center [141, 243] width 197 height 19
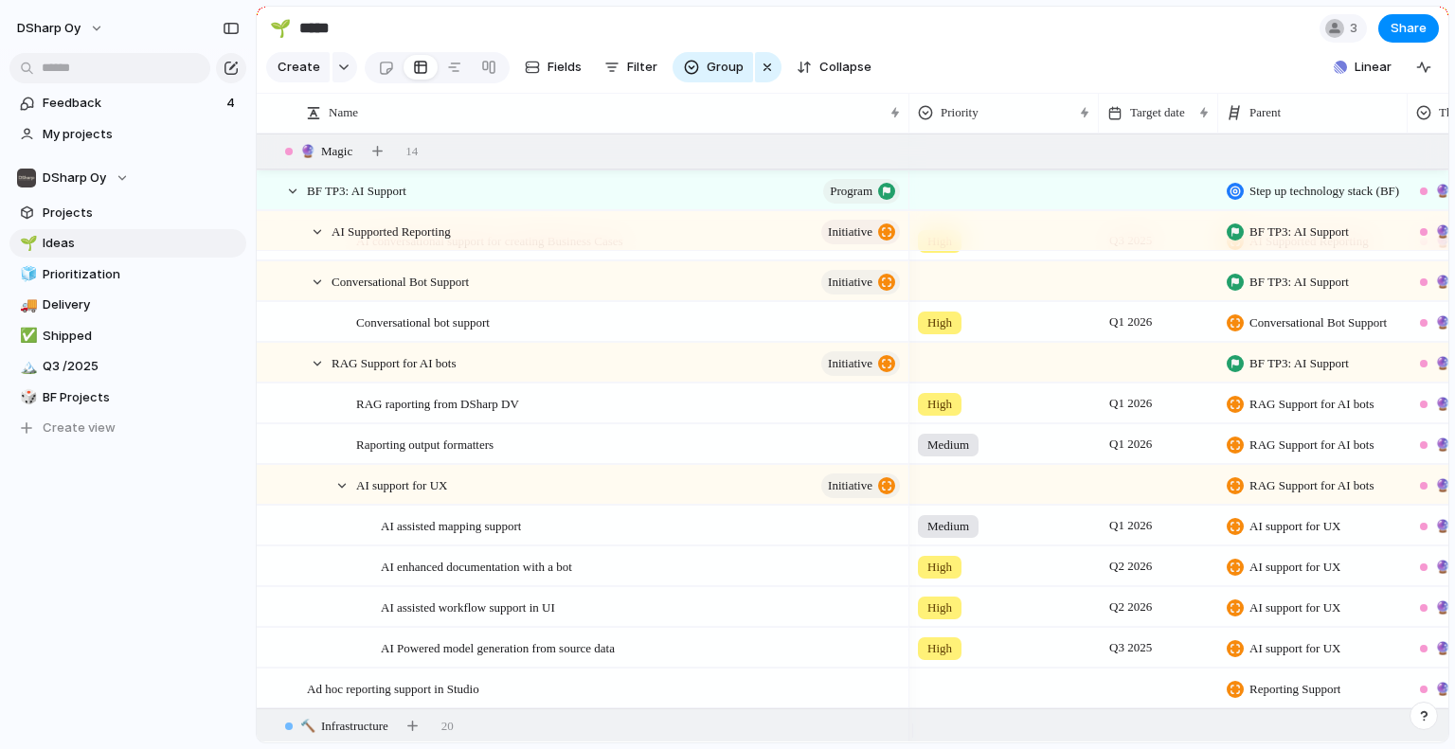
scroll to position [379, 0]
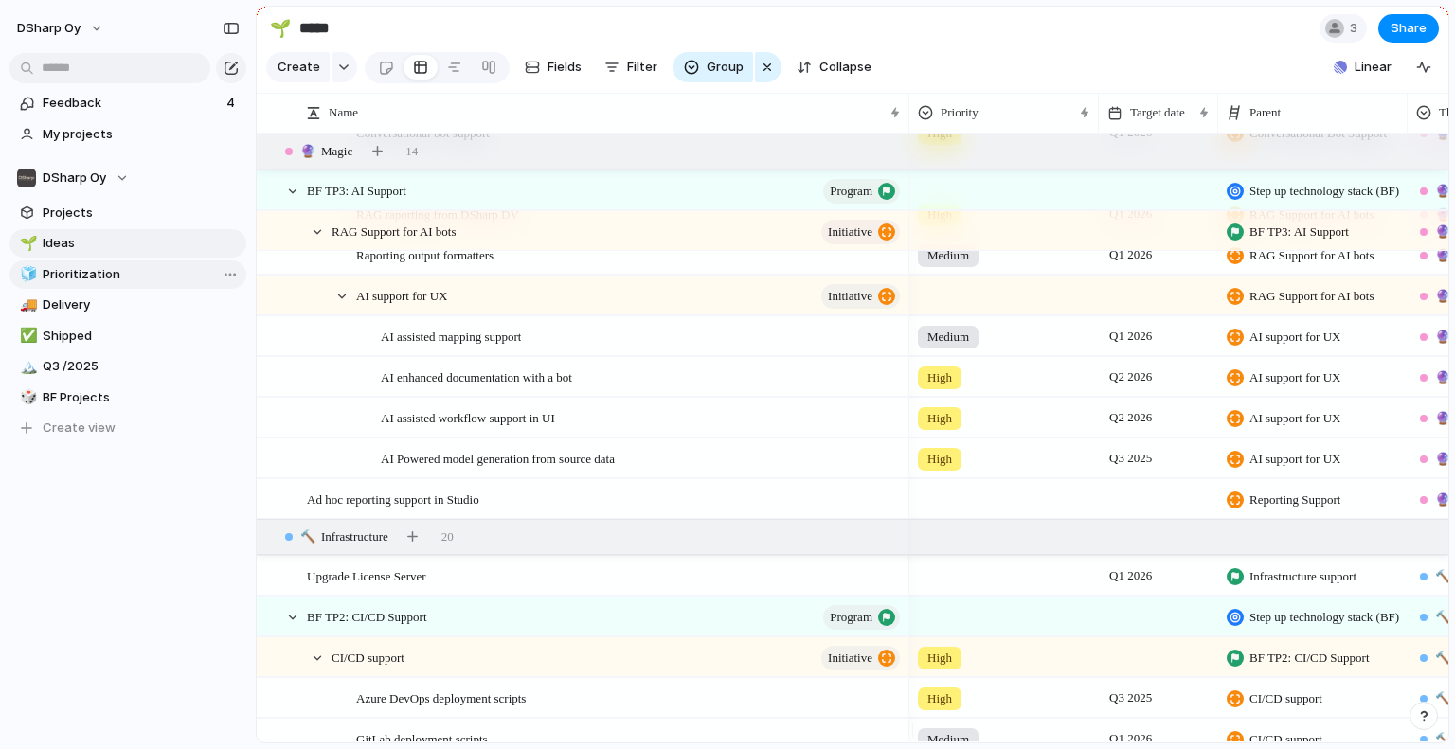
click at [72, 287] on link "🧊 Prioritization" at bounding box center [127, 275] width 237 height 28
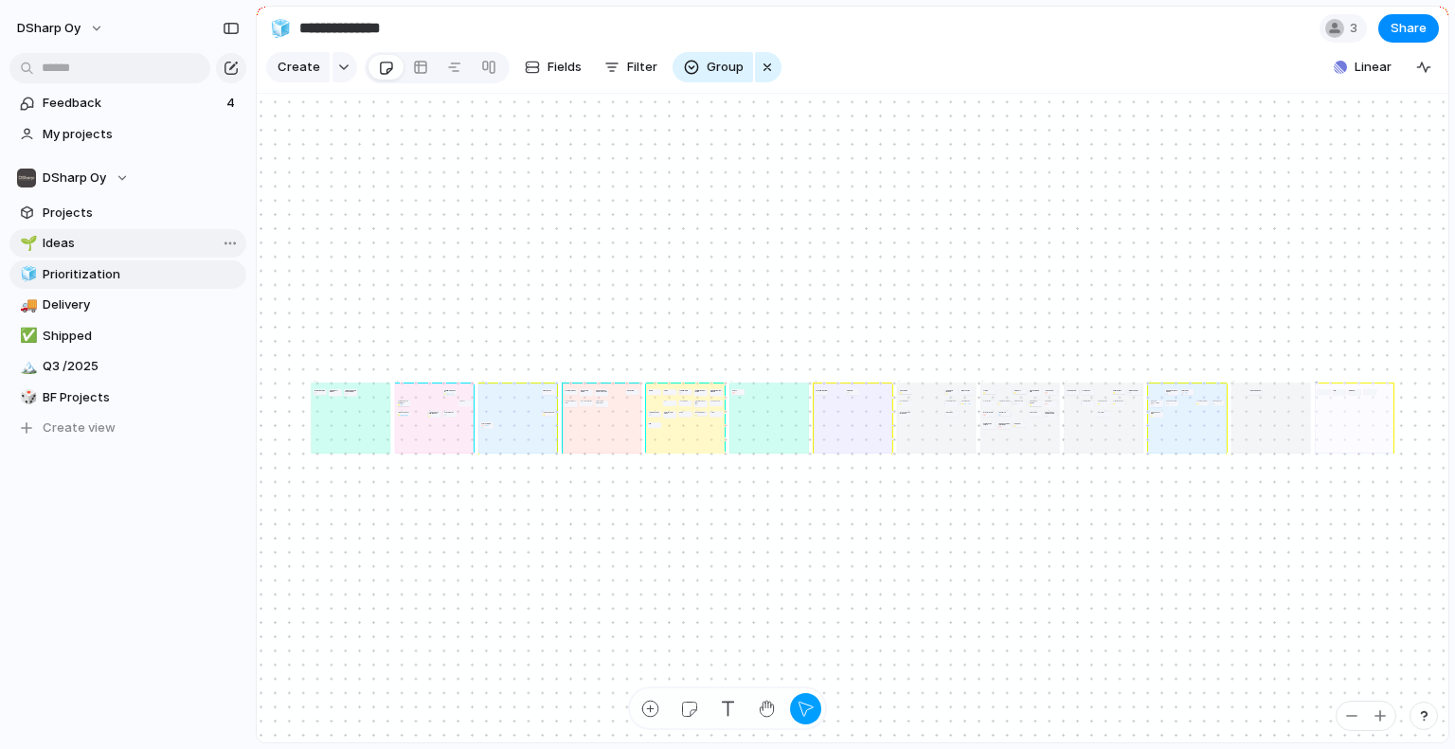
click at [68, 239] on span "Ideas" at bounding box center [141, 243] width 197 height 19
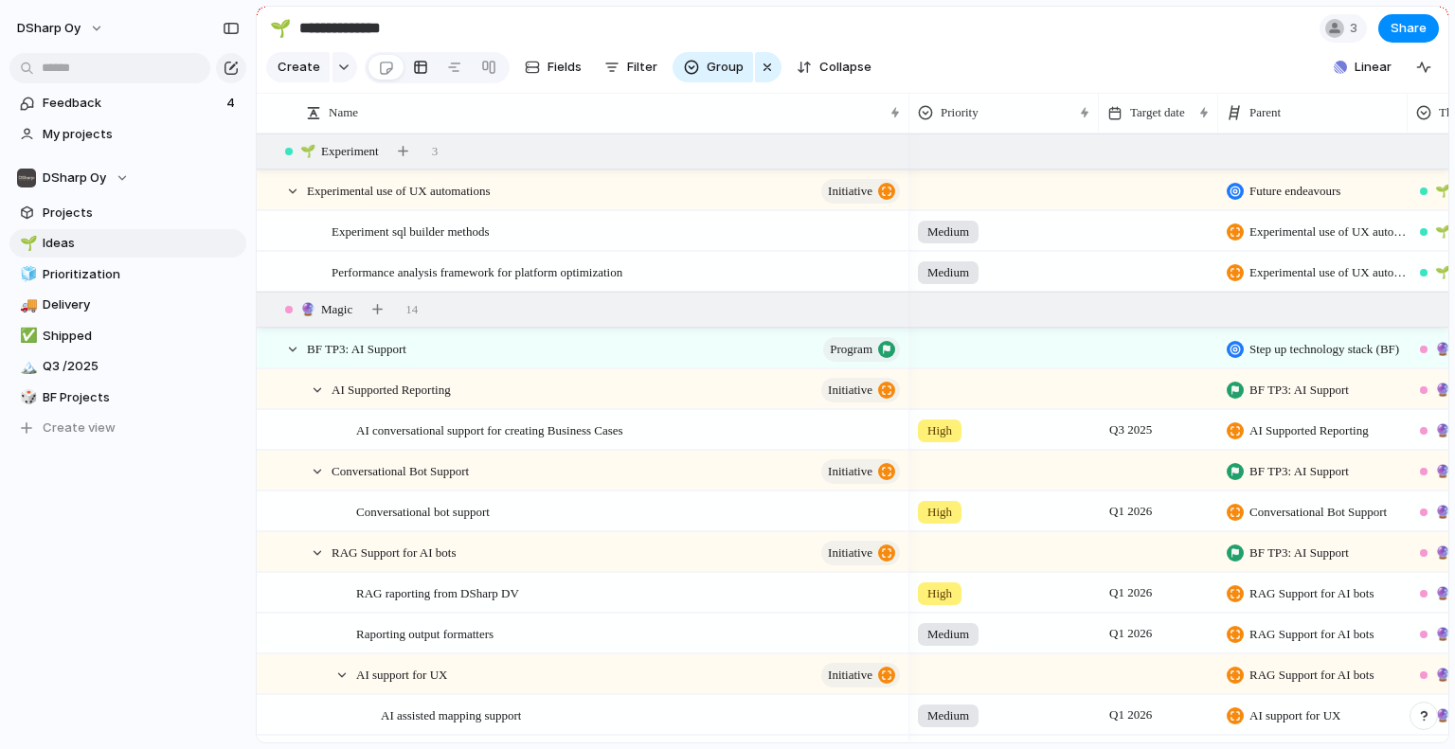
type input "*****"
